Goal: Share content: Share content

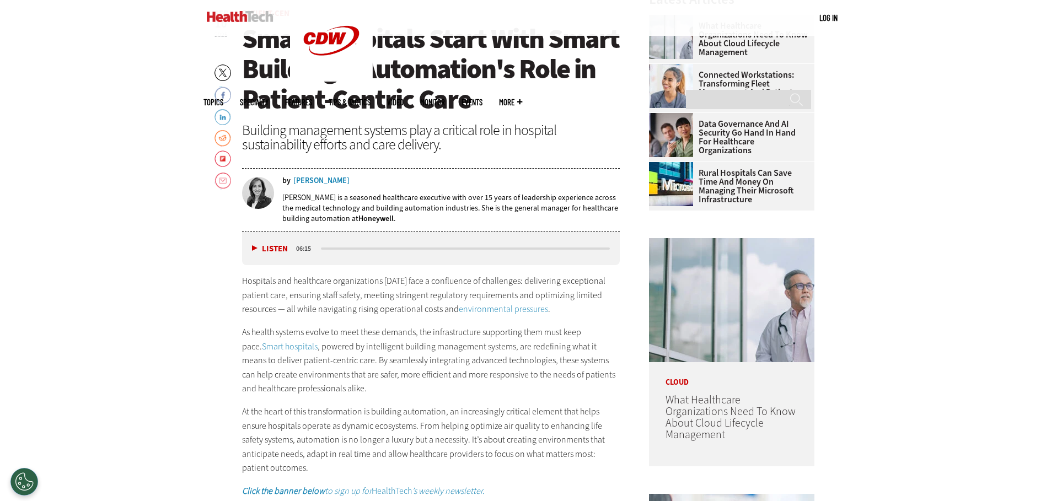
click at [254, 249] on button "Listen" at bounding box center [270, 249] width 36 height 8
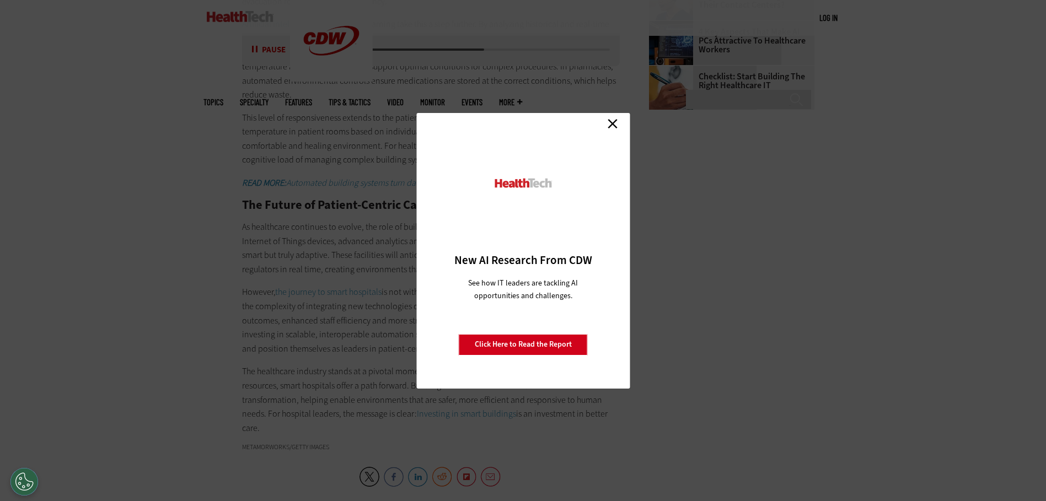
scroll to position [1485, 0]
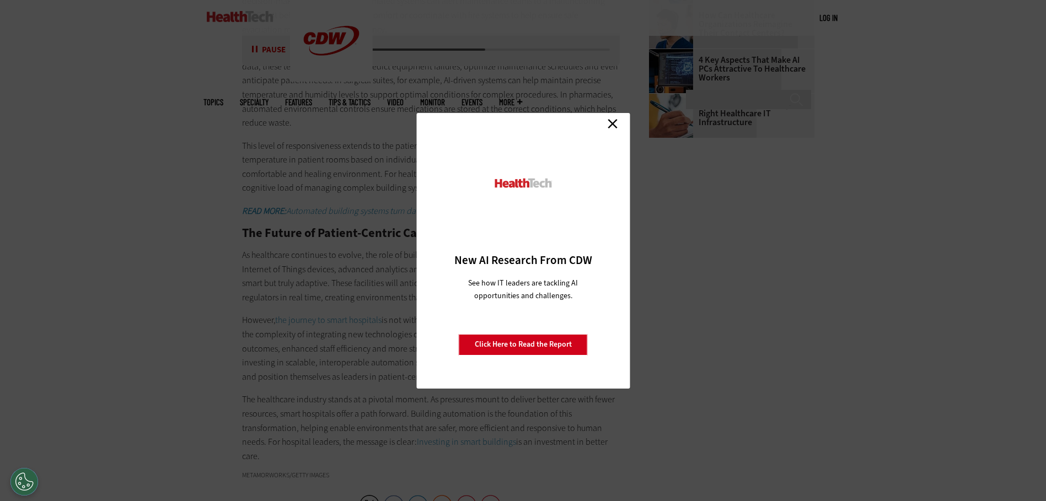
click at [611, 119] on link "Close" at bounding box center [612, 124] width 17 height 17
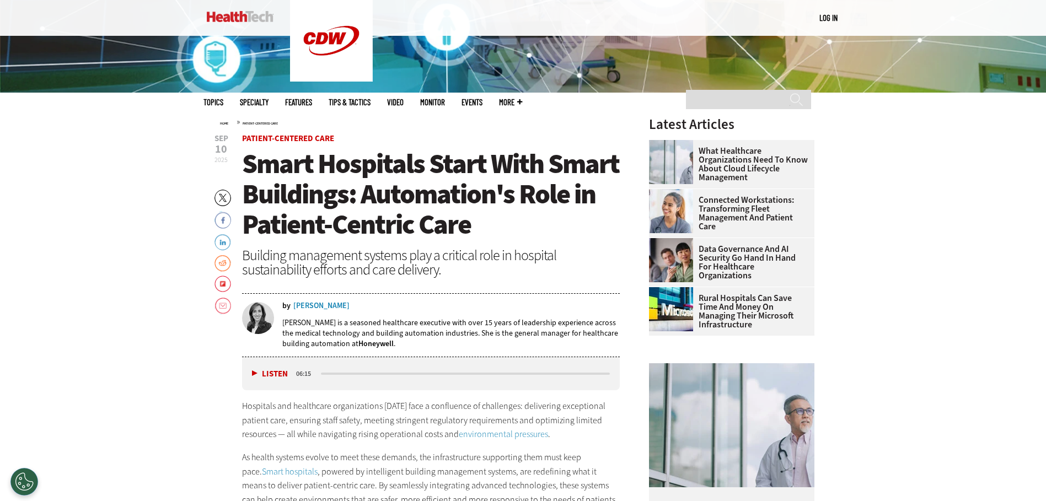
scroll to position [376, 0]
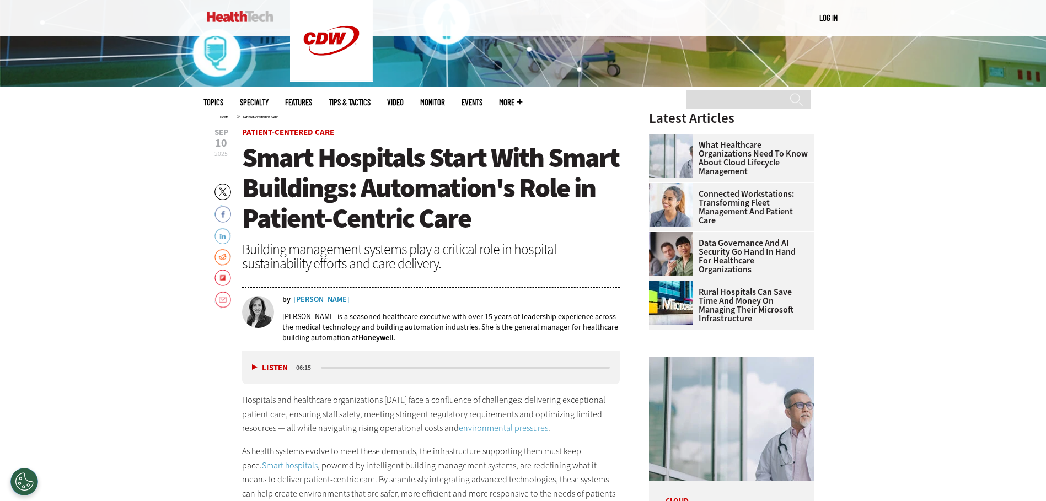
click at [222, 235] on link "LinkedIn" at bounding box center [222, 236] width 17 height 18
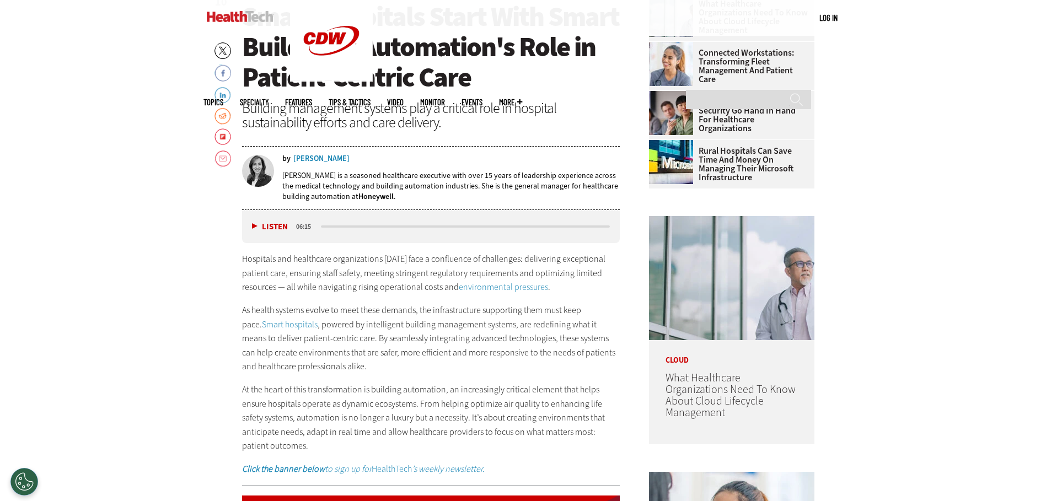
scroll to position [510, 0]
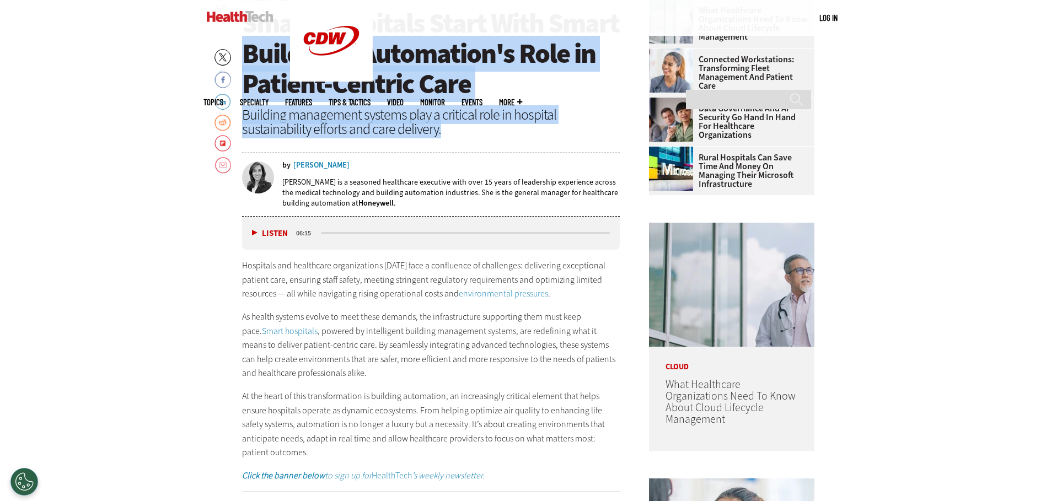
drag, startPoint x: 244, startPoint y: 50, endPoint x: 494, endPoint y: 134, distance: 264.1
click at [494, 134] on header "[DATE] Twitter Facebook LinkedIn Reddit Flipboard Email Patient-Centered Care S…" at bounding box center [431, 105] width 378 height 223
copy header "Buildings: Automation's Role in Patient-Centric Care Building management system…"
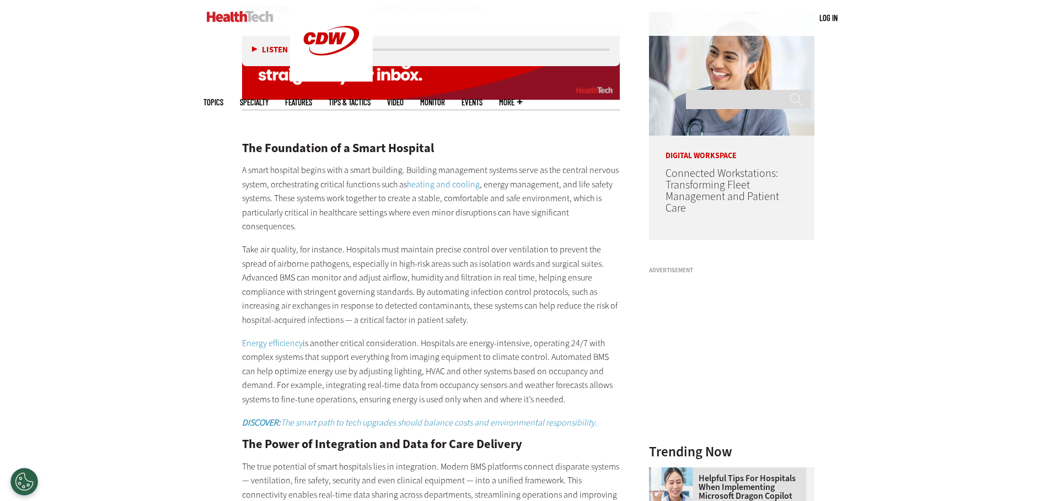
scroll to position [999, 0]
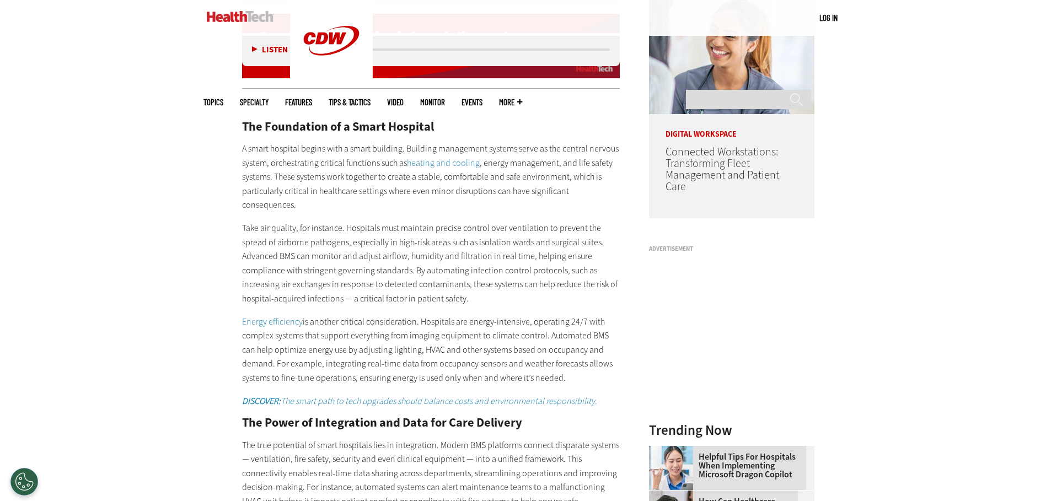
drag, startPoint x: 423, startPoint y: 348, endPoint x: 440, endPoint y: 350, distance: 16.7
drag, startPoint x: 440, startPoint y: 350, endPoint x: 444, endPoint y: 361, distance: 11.4
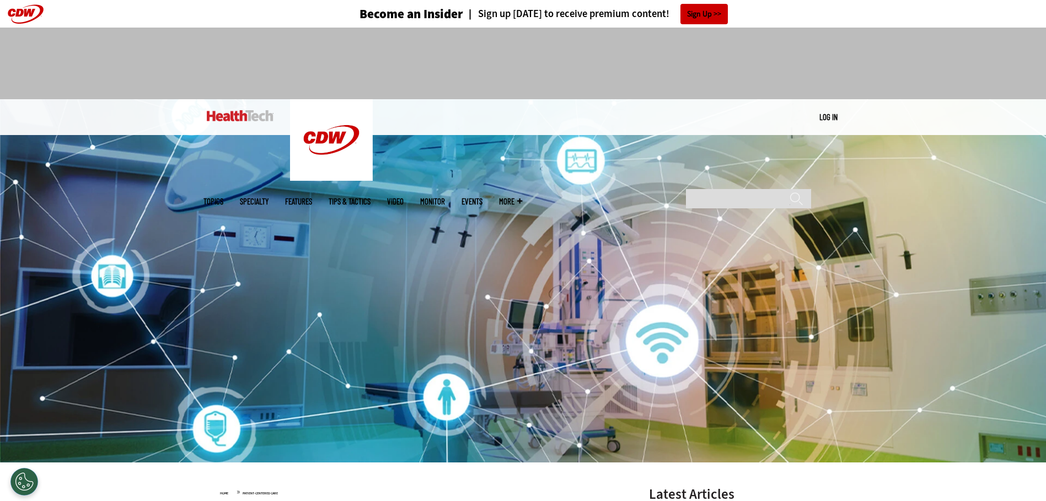
scroll to position [438, 0]
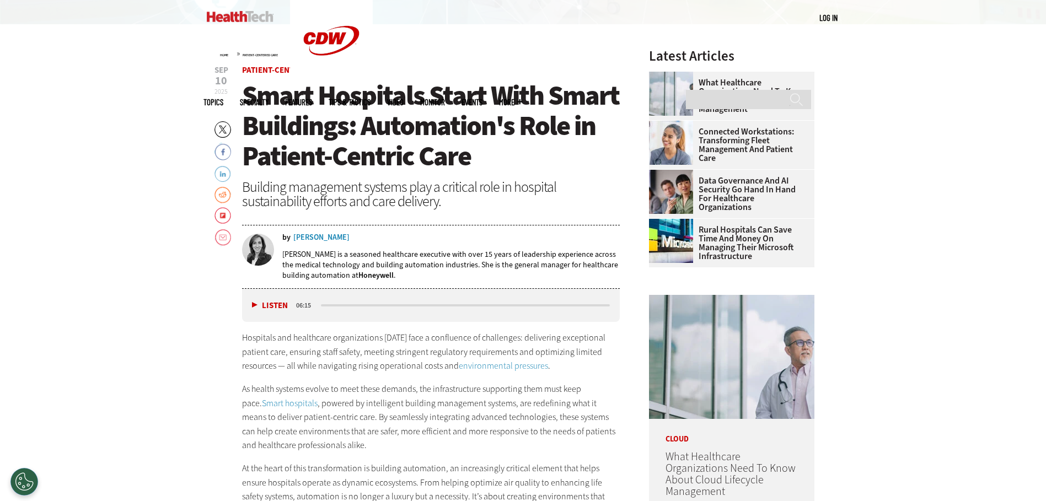
click at [225, 172] on link "LinkedIn" at bounding box center [222, 173] width 17 height 18
